Goal: Task Accomplishment & Management: Use online tool/utility

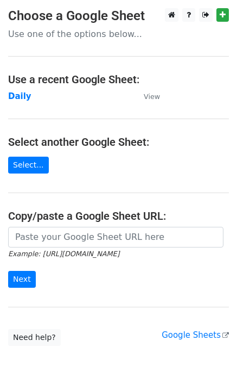
click at [18, 94] on strong "Daily" at bounding box center [19, 96] width 23 height 10
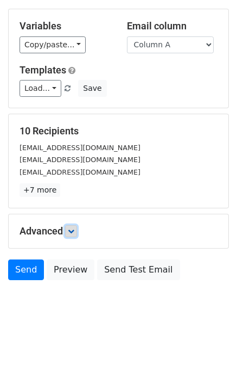
click at [71, 228] on icon at bounding box center [71, 231] width 7 height 7
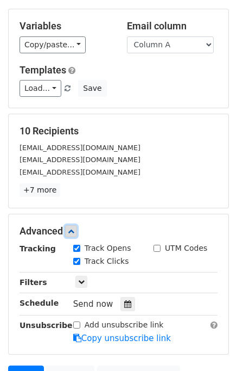
scroll to position [142, 0]
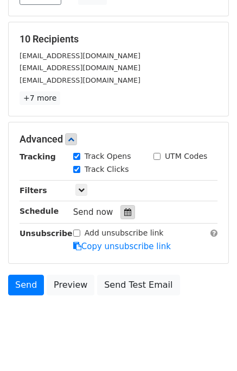
drag, startPoint x: 122, startPoint y: 209, endPoint x: 113, endPoint y: 177, distance: 33.4
click at [124, 209] on icon at bounding box center [127, 212] width 7 height 8
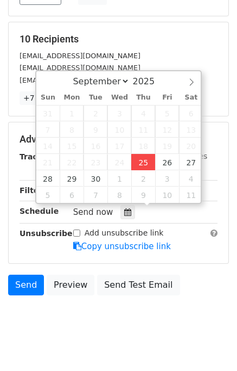
type input "2025-09-25 12:47"
type input "47"
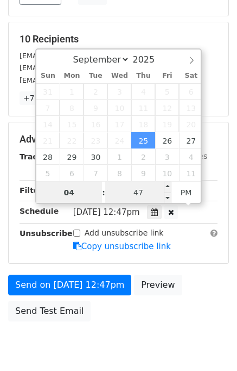
type input "04"
type input "2025-09-25 16:47"
click at [120, 192] on input "47" at bounding box center [138, 192] width 66 height 22
type input "00"
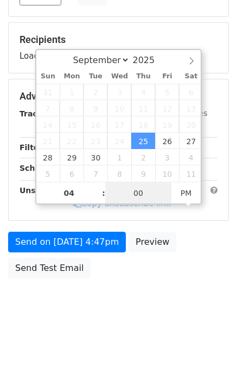
scroll to position [139, 0]
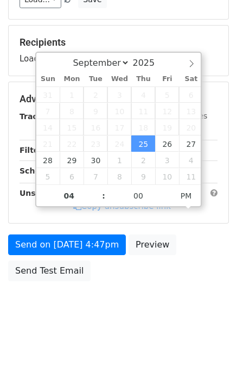
type input "2025-09-25 16:00"
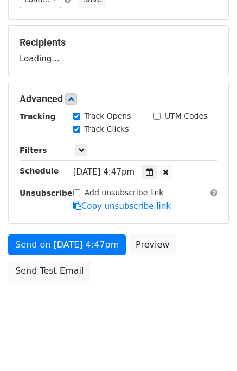
click at [194, 281] on div "Send on Sep 25 at 4:47pm Preview Send Test Email" at bounding box center [118, 260] width 237 height 52
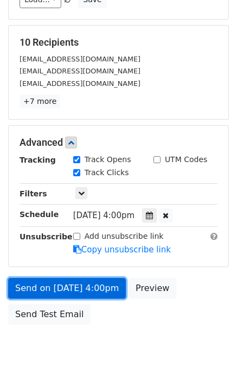
click at [86, 281] on link "Send on Sep 25 at 4:00pm" at bounding box center [67, 288] width 118 height 21
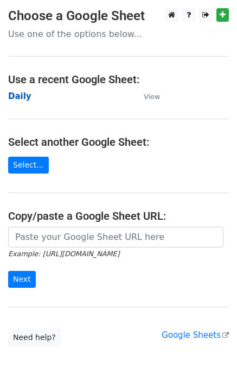
click at [18, 95] on strong "Daily" at bounding box center [19, 96] width 23 height 10
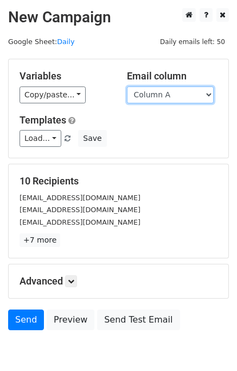
click at [176, 93] on select "Column A Column B" at bounding box center [170, 94] width 87 height 17
select select "Column B"
click at [127, 86] on select "Column A Column B" at bounding box center [170, 94] width 87 height 17
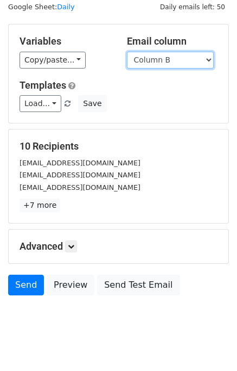
scroll to position [50, 0]
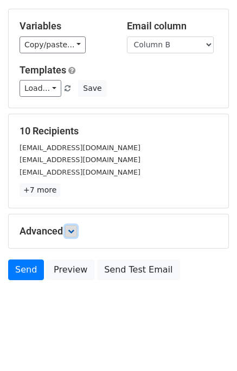
click at [73, 229] on icon at bounding box center [71, 231] width 7 height 7
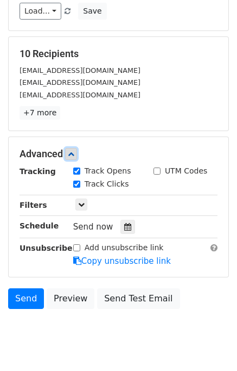
scroll to position [137, 0]
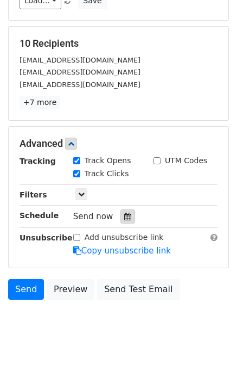
click at [124, 212] on icon at bounding box center [127, 216] width 7 height 8
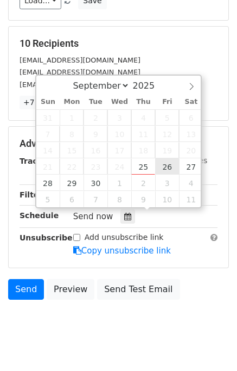
type input "2025-09-26 12:00"
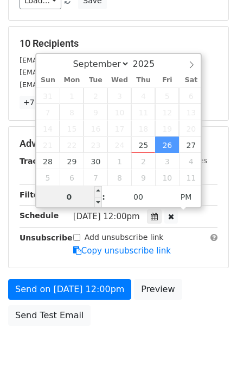
type input "05"
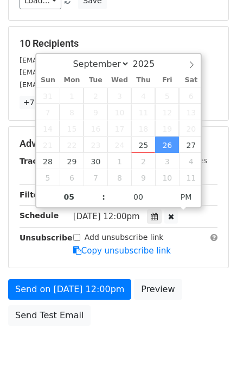
type input "2025-09-26 17:00"
click at [196, 290] on div "Send on Sep 26 at 12:00pm Preview Send Test Email" at bounding box center [118, 305] width 237 height 52
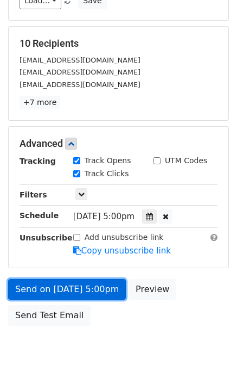
click at [90, 284] on link "Send on Sep 26 at 5:00pm" at bounding box center [67, 289] width 118 height 21
